Goal: Book appointment/travel/reservation

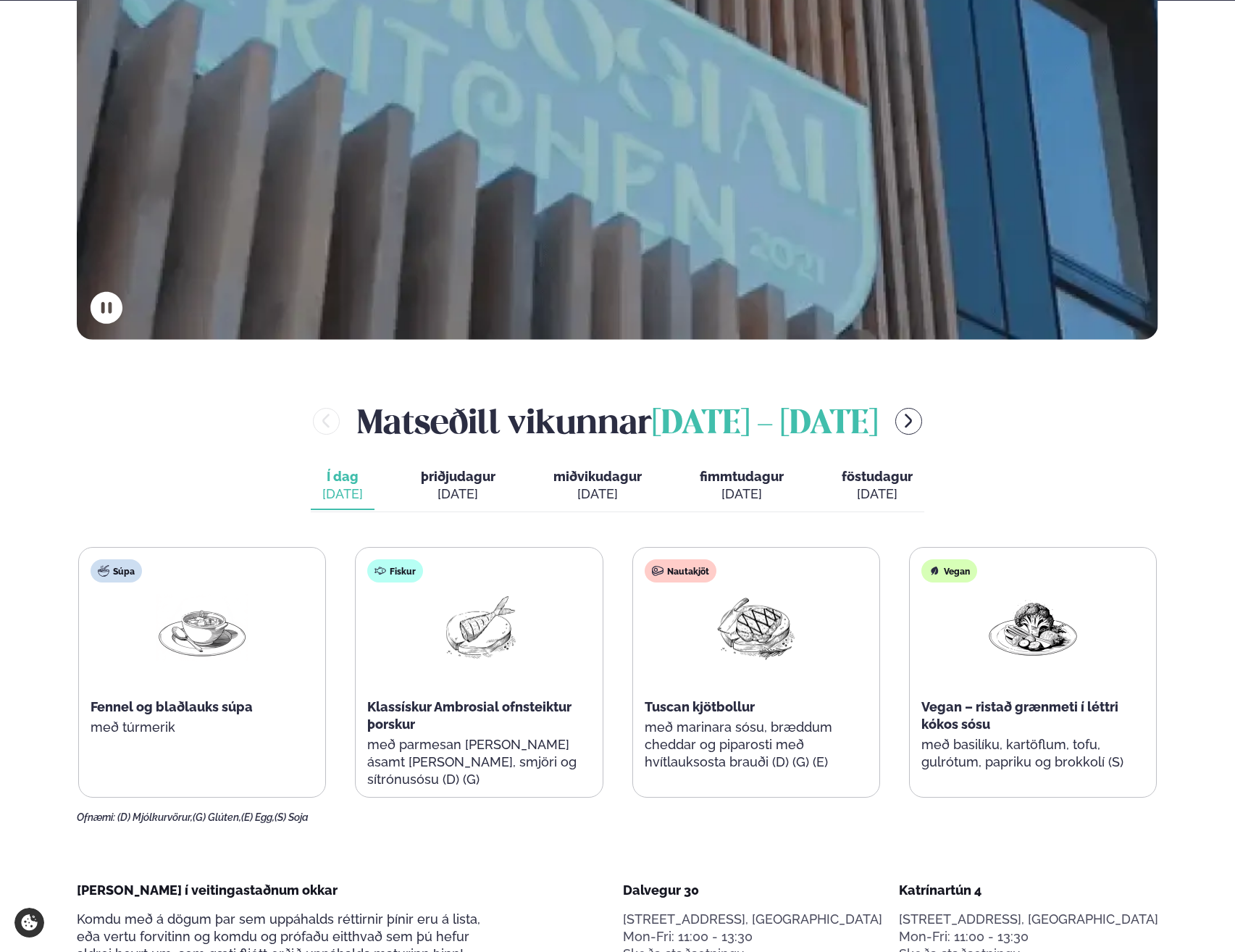
scroll to position [507, 0]
click at [447, 498] on div "[DATE]" at bounding box center [458, 494] width 74 height 18
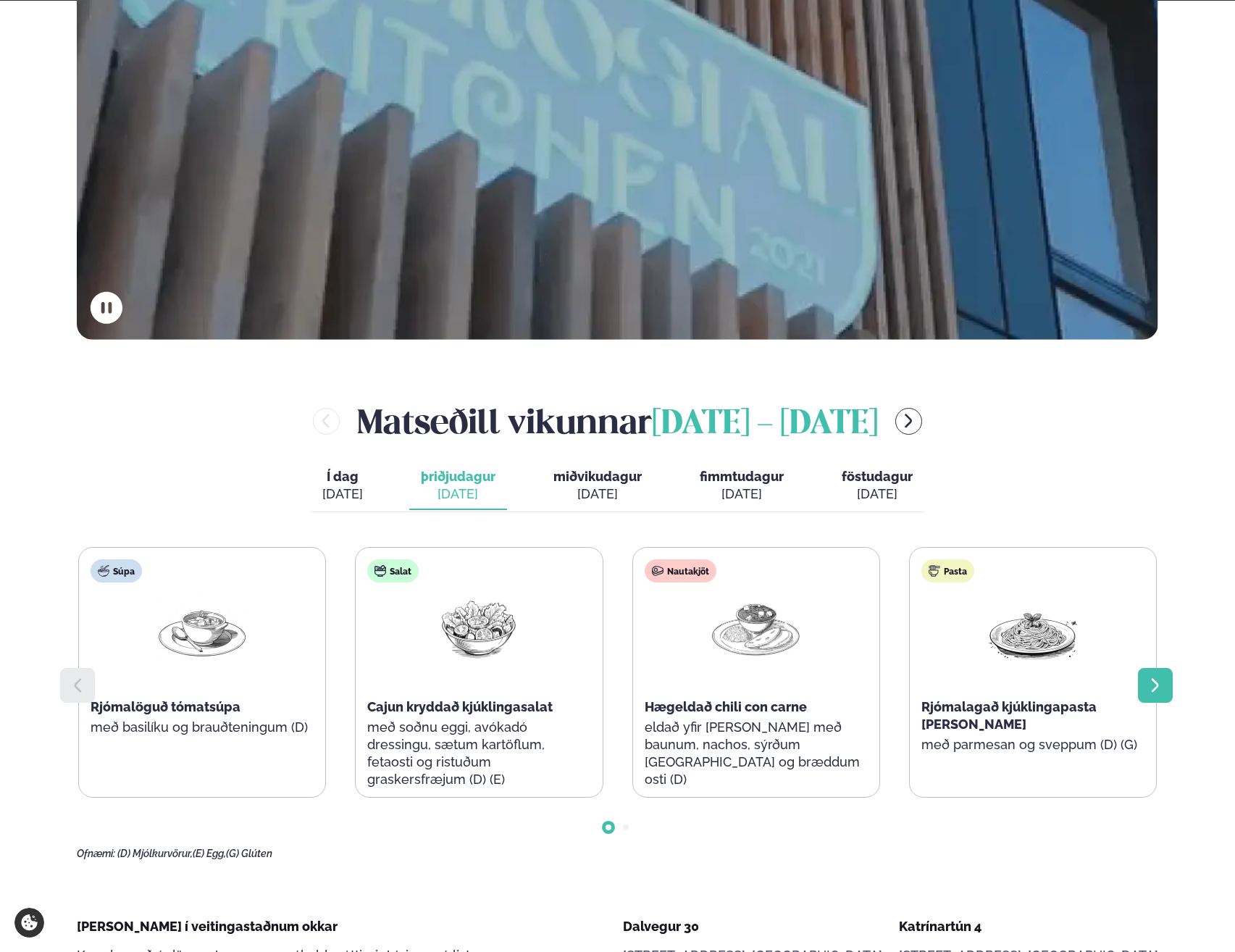
click at [1164, 686] on icon at bounding box center [1156, 685] width 18 height 18
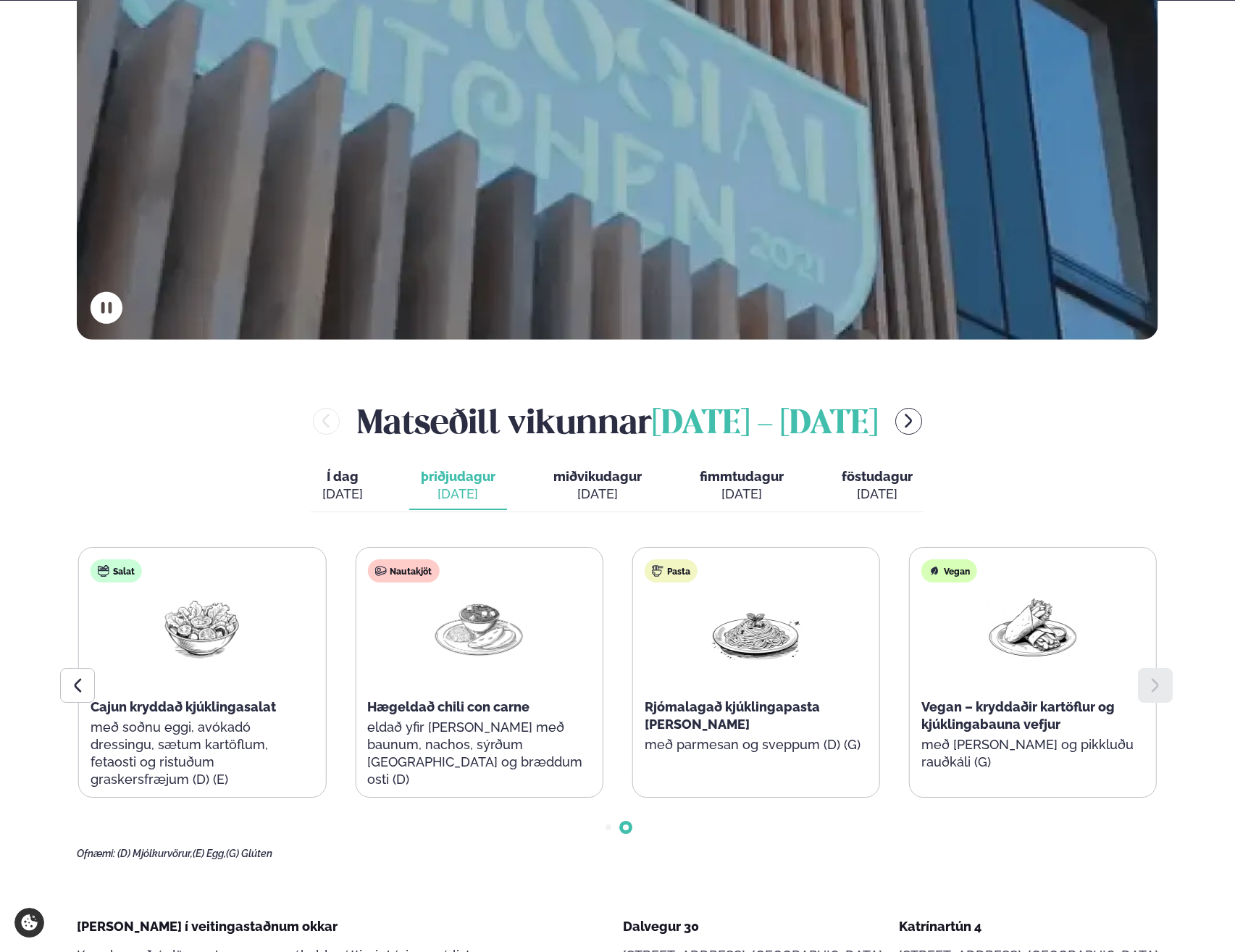
click at [1164, 686] on icon at bounding box center [1156, 685] width 18 height 18
click at [590, 471] on span "miðvikudagur" at bounding box center [597, 476] width 88 height 16
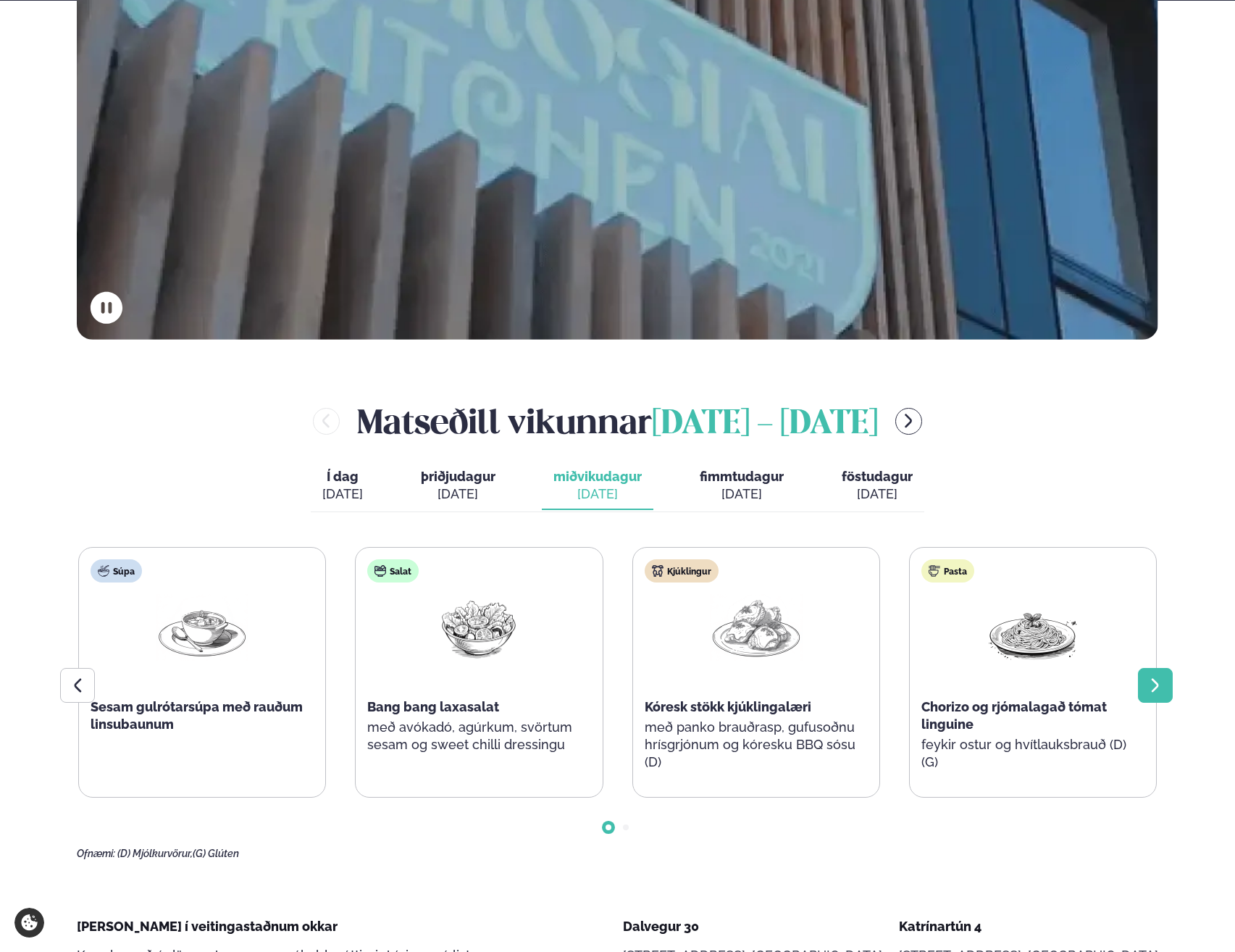
click at [1154, 684] on icon at bounding box center [1156, 685] width 18 height 18
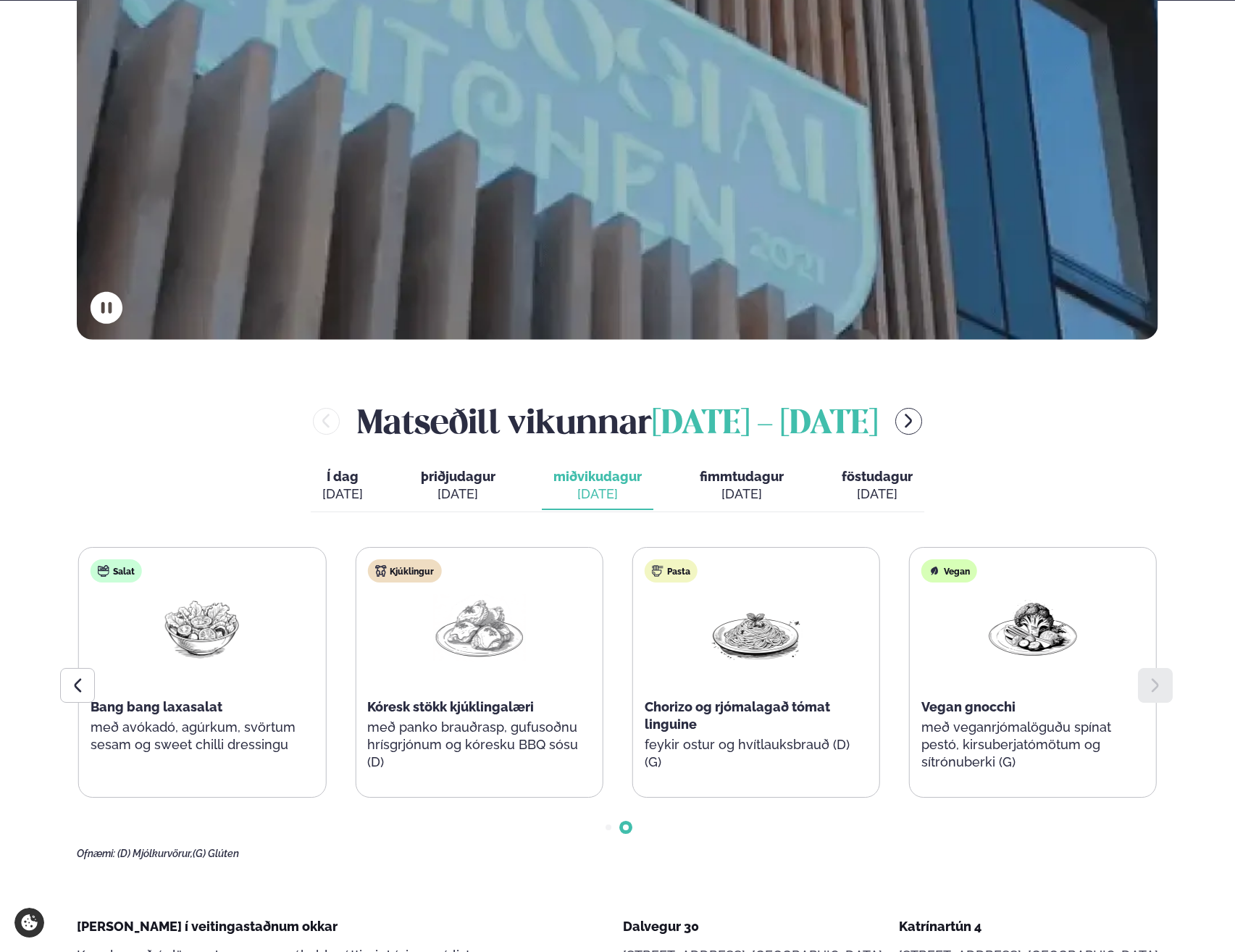
click at [1152, 686] on icon at bounding box center [1156, 685] width 18 height 18
click at [750, 504] on button "fimmtudagur fim. [DATE]" at bounding box center [742, 486] width 108 height 48
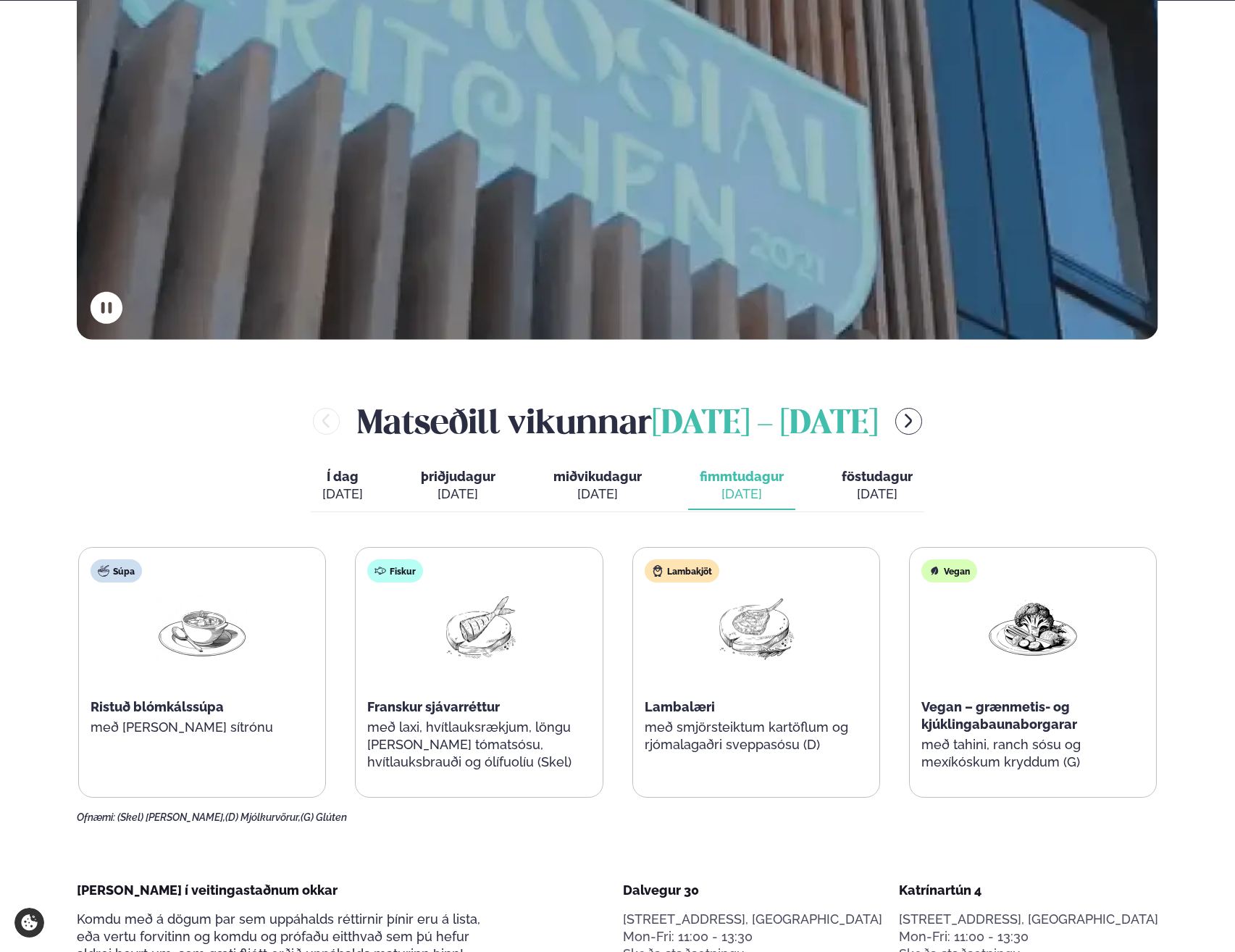
click at [873, 495] on div "[DATE]" at bounding box center [877, 494] width 71 height 18
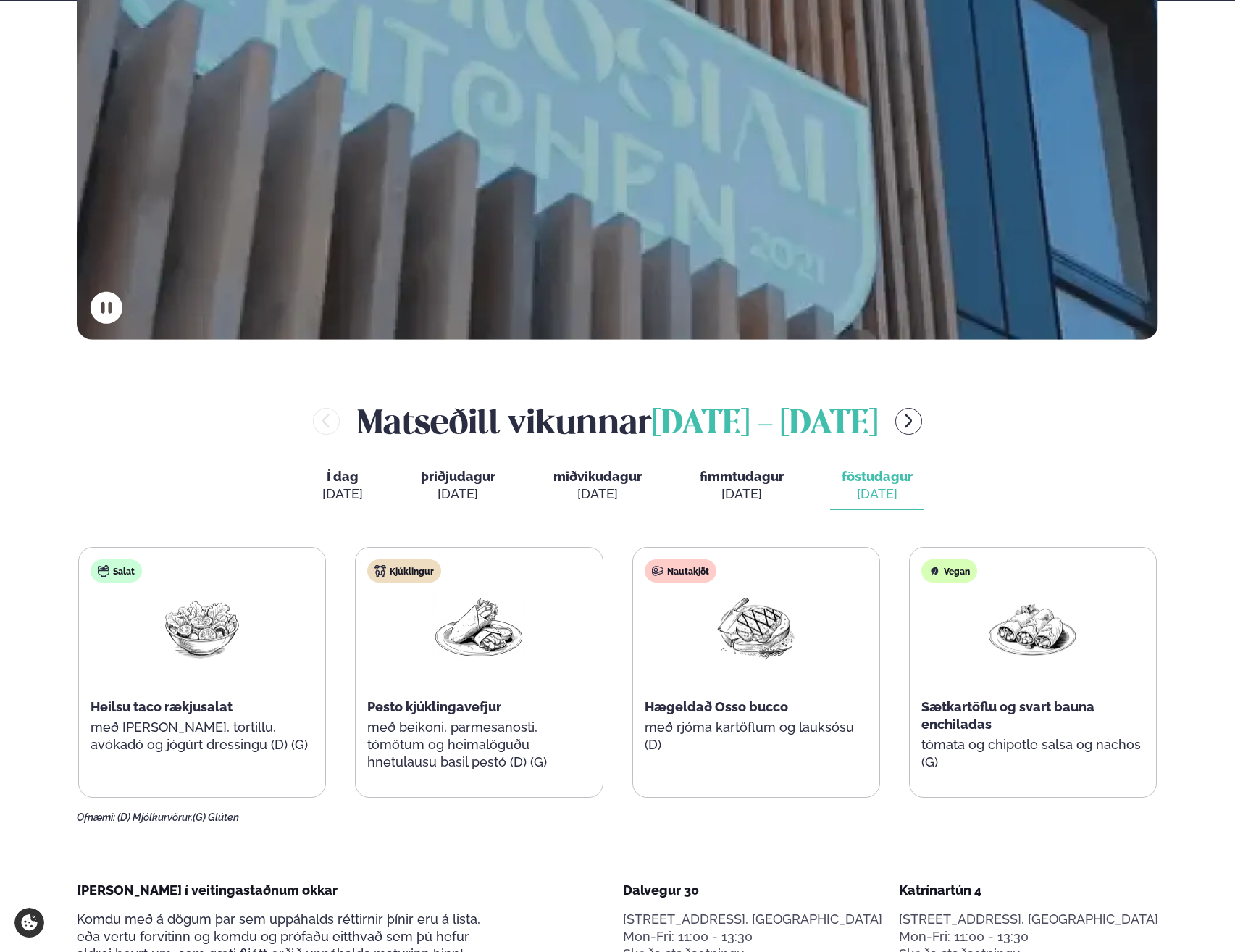
click at [477, 478] on span "þriðjudagur" at bounding box center [458, 476] width 74 height 16
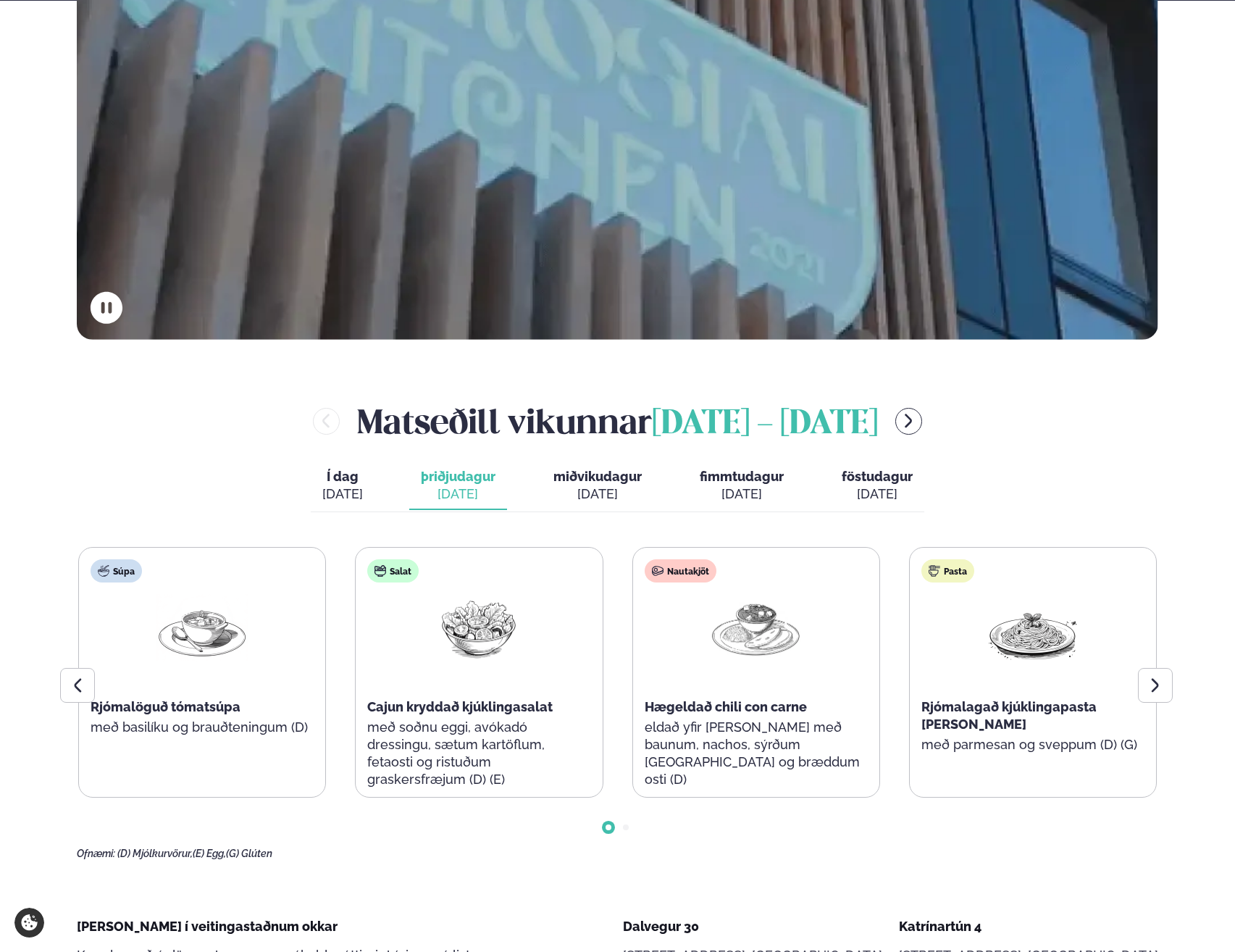
click at [601, 465] on button "miðvikudagur mið. [DATE]" at bounding box center [597, 486] width 111 height 48
